Goal: Task Accomplishment & Management: Manage account settings

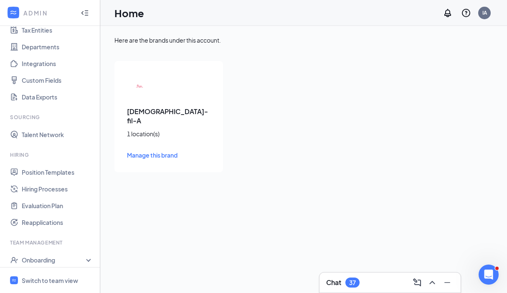
scroll to position [73, 0]
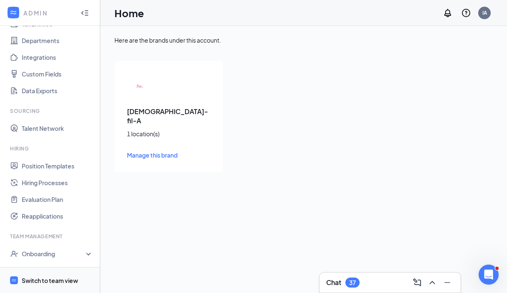
click at [38, 276] on div "Switch to team view" at bounding box center [50, 280] width 56 height 8
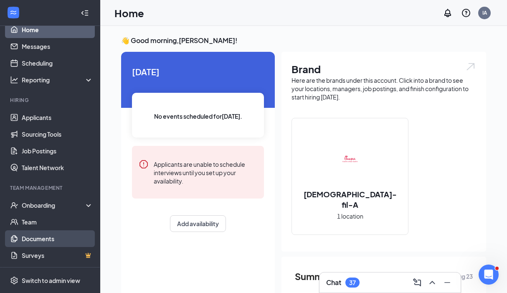
scroll to position [23, 0]
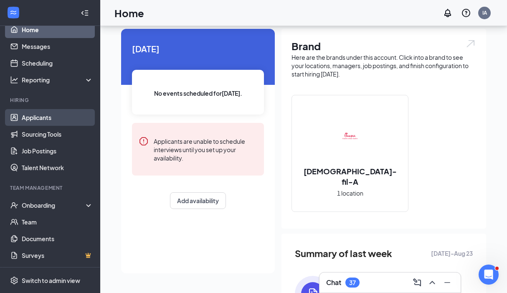
click at [57, 114] on link "Applicants" at bounding box center [57, 117] width 71 height 17
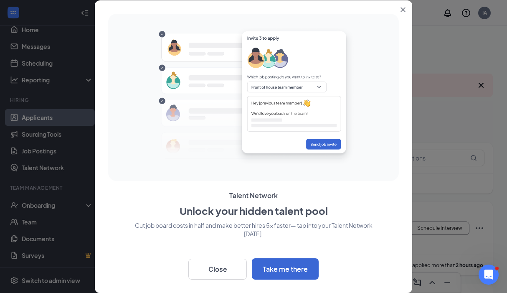
click at [229, 277] on button "Close" at bounding box center [217, 269] width 58 height 21
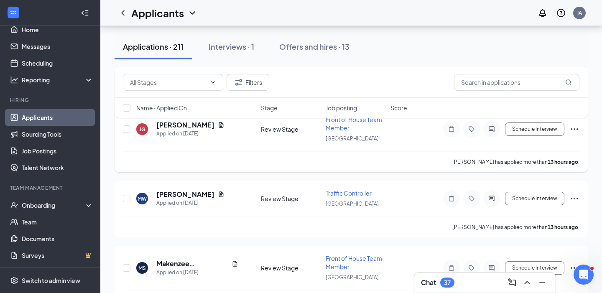
scroll to position [235, 0]
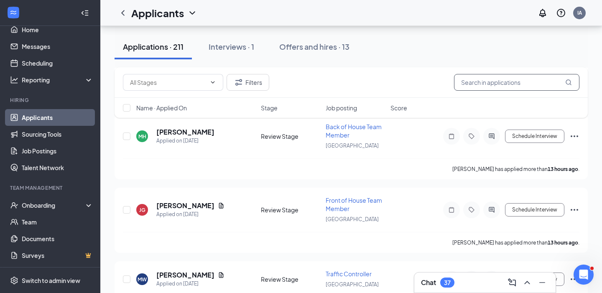
click at [470, 82] on input "text" at bounding box center [516, 82] width 125 height 17
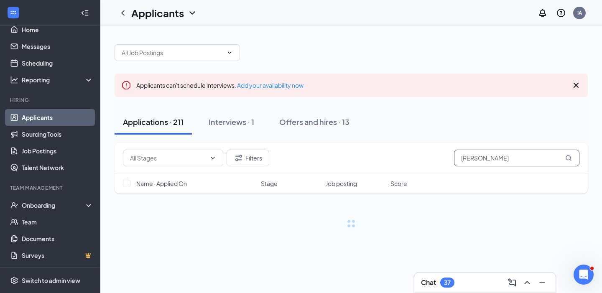
type input "[PERSON_NAME]"
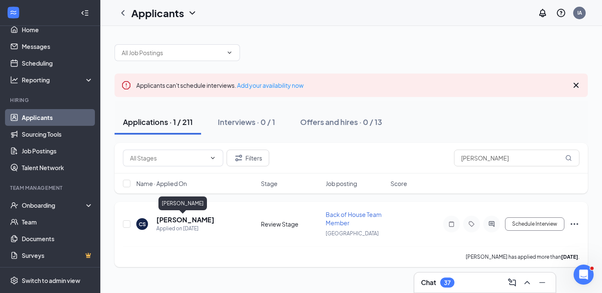
click at [193, 222] on h5 "[PERSON_NAME]" at bounding box center [185, 219] width 58 height 9
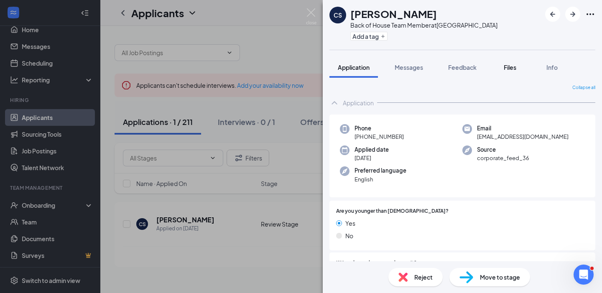
click at [507, 66] on span "Files" at bounding box center [509, 68] width 13 height 8
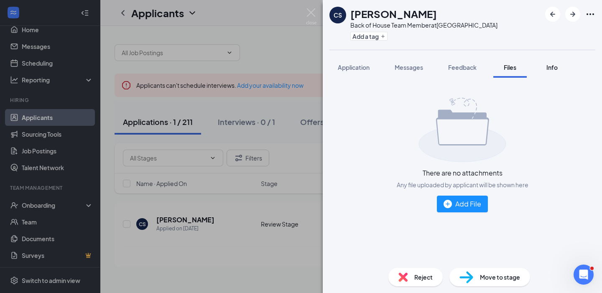
click at [507, 69] on span "Info" at bounding box center [551, 68] width 11 height 8
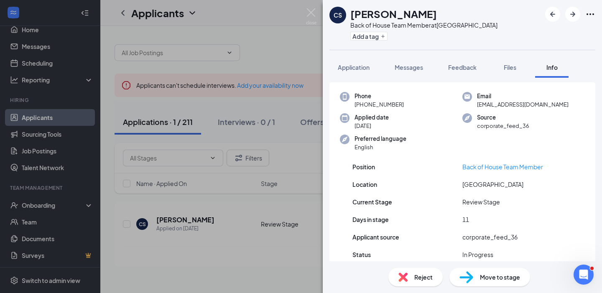
scroll to position [20, 0]
click at [280, 220] on div "CS [PERSON_NAME] Back of House Team Member at [GEOGRAPHIC_DATA] North Add a tag…" at bounding box center [301, 146] width 602 height 293
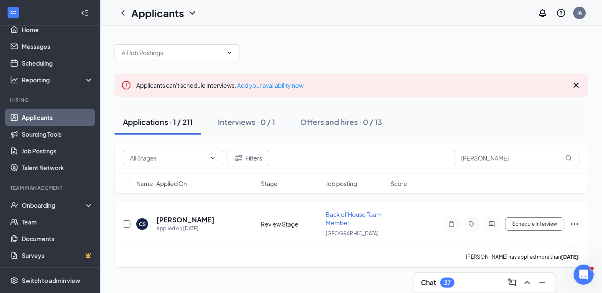
click at [123, 226] on input "checkbox" at bounding box center [127, 224] width 8 height 8
checkbox input "true"
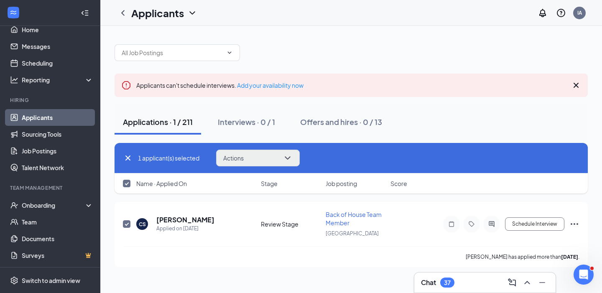
click at [280, 151] on button "Actions" at bounding box center [258, 158] width 84 height 17
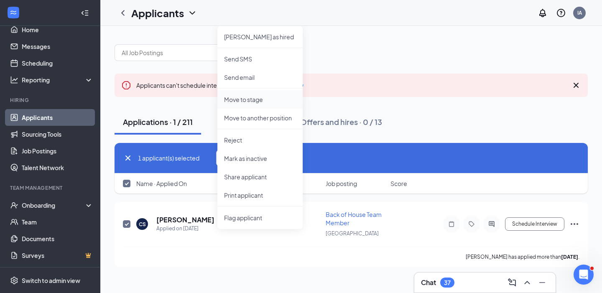
click at [269, 101] on p "Move to stage" at bounding box center [260, 99] width 72 height 8
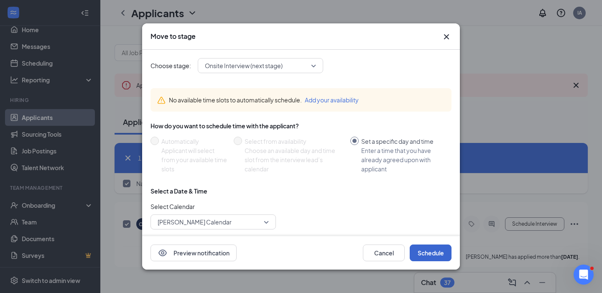
click at [421, 249] on button "Schedule" at bounding box center [430, 252] width 42 height 17
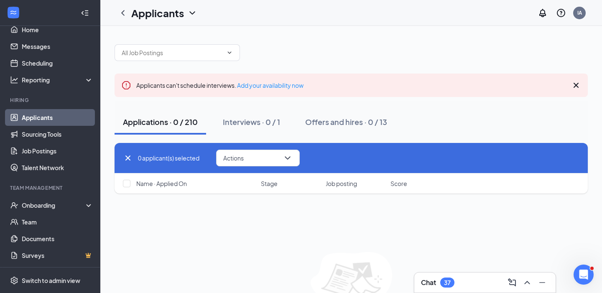
checkbox input "false"
click at [125, 160] on icon "Cross" at bounding box center [128, 158] width 10 height 10
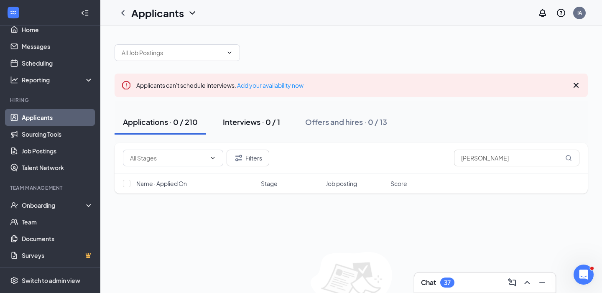
click at [264, 121] on div "Interviews · 0 / 1" at bounding box center [251, 122] width 57 height 10
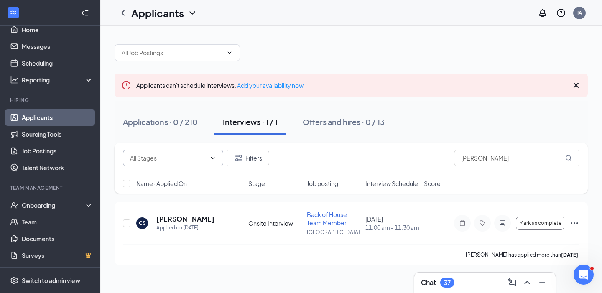
click at [211, 161] on icon "ChevronDown" at bounding box center [212, 158] width 7 height 7
click at [342, 152] on div "Filters [PERSON_NAME]" at bounding box center [351, 158] width 456 height 17
click at [184, 120] on div "Applications · 0 / 210" at bounding box center [160, 122] width 75 height 10
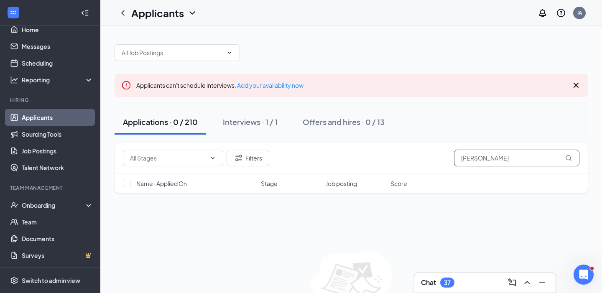
click at [507, 158] on icon "MagnifyingGlass" at bounding box center [568, 158] width 7 height 7
drag, startPoint x: 506, startPoint y: 159, endPoint x: 386, endPoint y: 151, distance: 120.2
click at [386, 151] on div "Filters [PERSON_NAME]" at bounding box center [351, 158] width 456 height 17
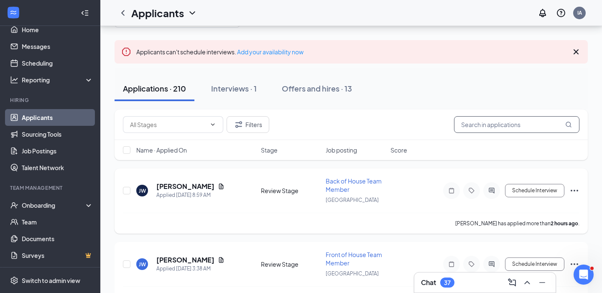
scroll to position [56, 0]
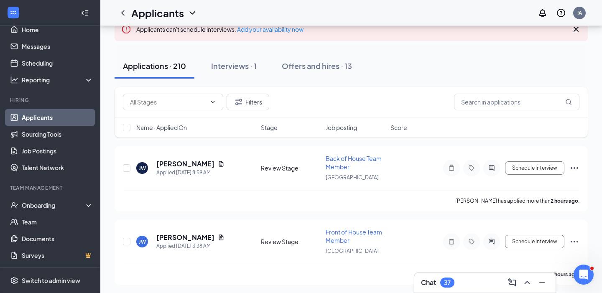
click at [346, 129] on span "Job posting" at bounding box center [340, 127] width 31 height 8
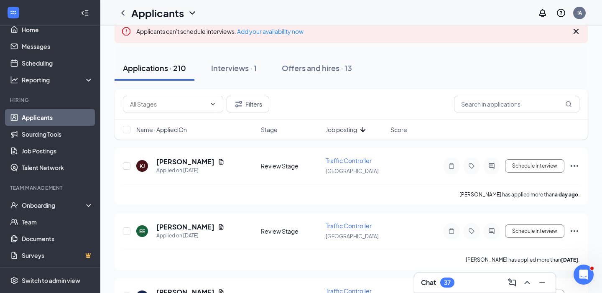
scroll to position [71, 0]
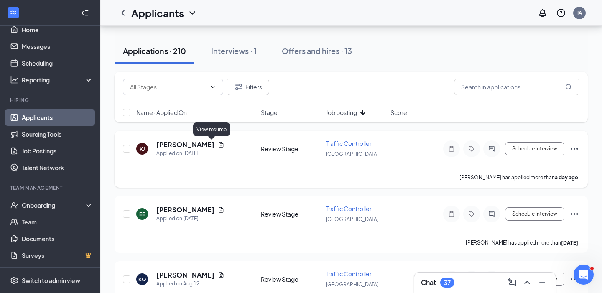
click at [218, 142] on icon "Document" at bounding box center [221, 144] width 7 height 7
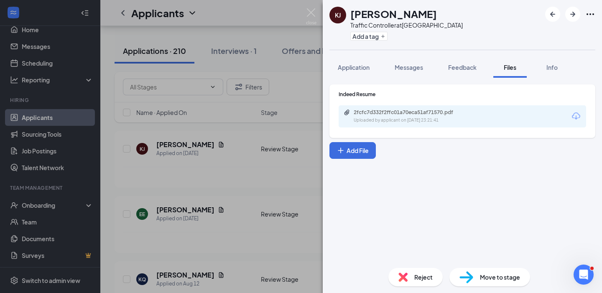
click at [251, 183] on div "[PERSON_NAME] Traffic Controller at [GEOGRAPHIC_DATA] North Add a tag Applicati…" at bounding box center [301, 146] width 602 height 293
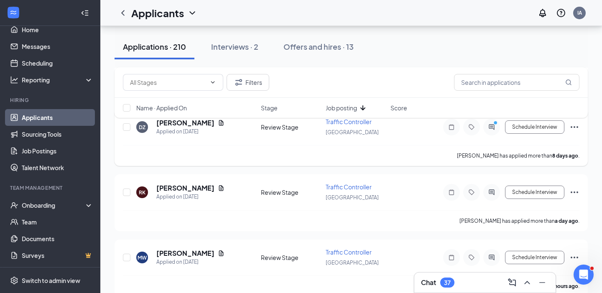
scroll to position [414, 0]
